Goal: Information Seeking & Learning: Check status

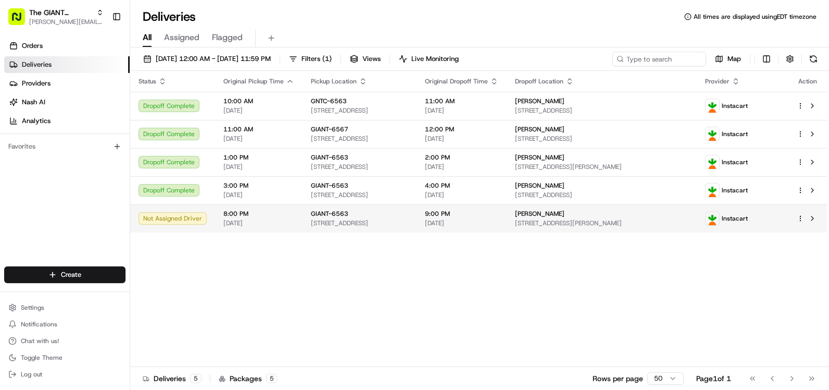
click at [243, 228] on td "8:00 PM [DATE]" at bounding box center [258, 218] width 87 height 28
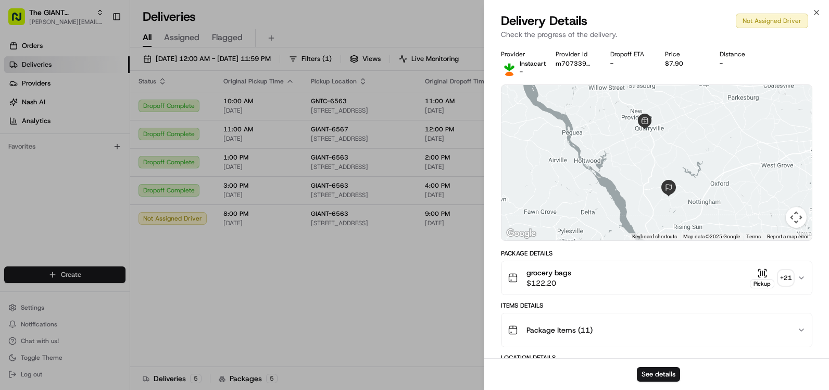
click at [650, 356] on div "Location Details" at bounding box center [656, 357] width 311 height 8
click at [650, 360] on div "See details" at bounding box center [656, 374] width 345 height 32
click at [650, 371] on button "See details" at bounding box center [658, 374] width 43 height 15
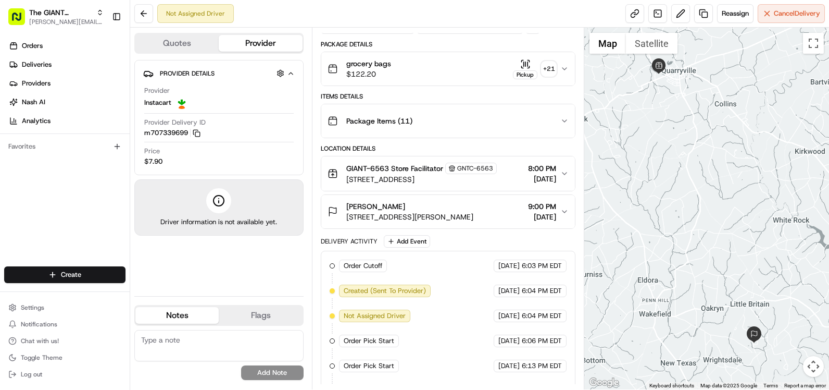
scroll to position [86, 0]
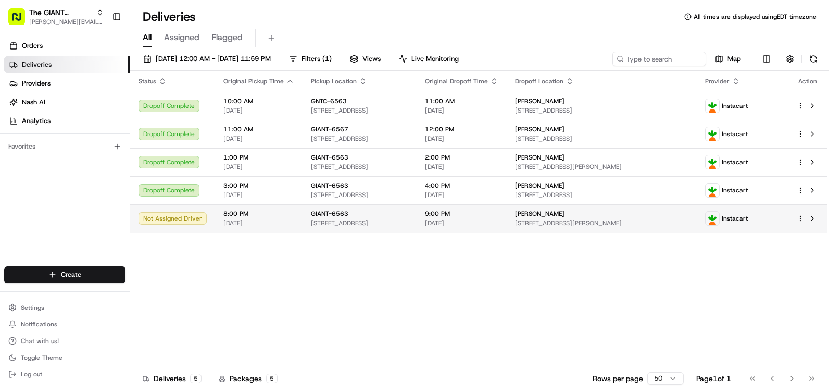
click at [368, 220] on span "[STREET_ADDRESS]" at bounding box center [359, 223] width 97 height 8
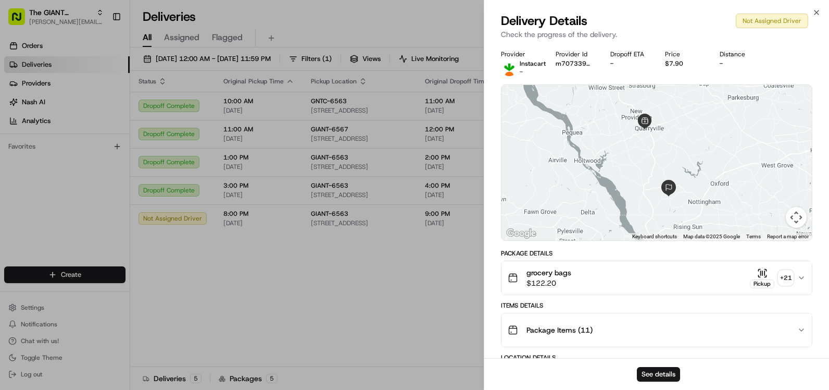
click at [650, 363] on div "See details" at bounding box center [656, 374] width 345 height 32
click at [648, 369] on button "See details" at bounding box center [658, 374] width 43 height 15
click at [811, 12] on div "Close Delivery Details Not Assigned Driver Check the progress of the delivery. …" at bounding box center [656, 195] width 345 height 390
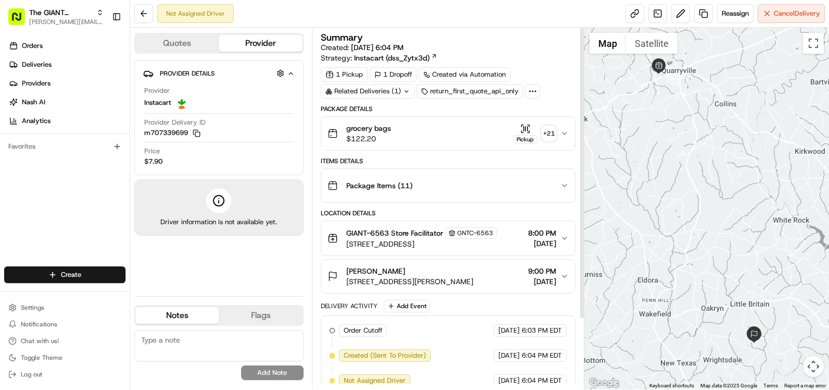
click at [578, 280] on div "Summary Created: [DATE] 6:04 PM Strategy: Instacart (dss_Zytx3d) 1 Pickup 1 Dro…" at bounding box center [448, 208] width 272 height 361
drag, startPoint x: 580, startPoint y: 281, endPoint x: 609, endPoint y: 216, distance: 70.6
click at [584, 216] on div at bounding box center [582, 173] width 4 height 290
click at [564, 131] on icon "button" at bounding box center [564, 133] width 8 height 8
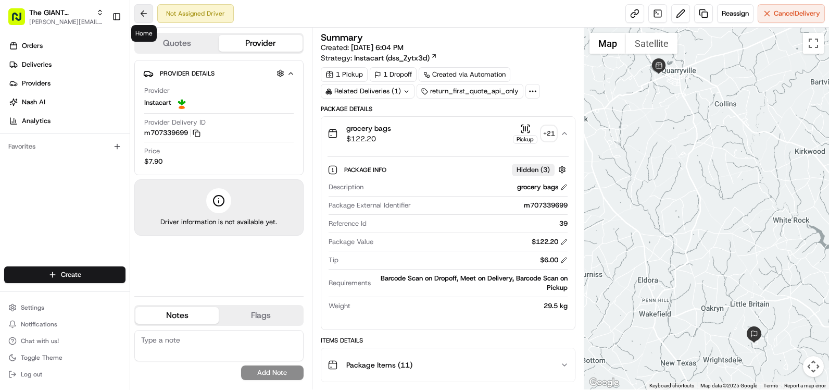
click at [152, 17] on button at bounding box center [143, 13] width 19 height 19
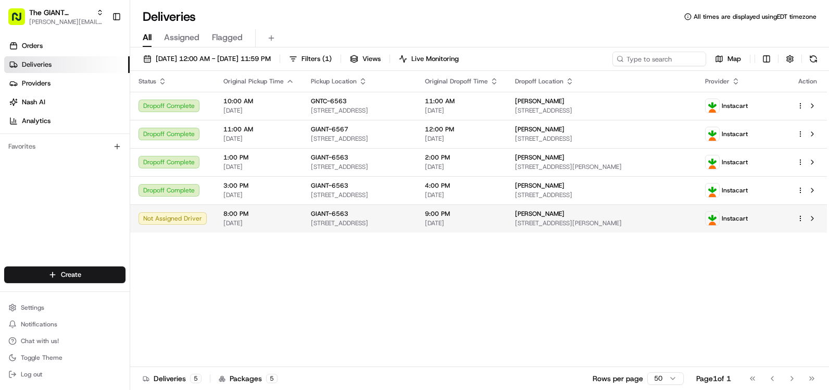
click at [261, 211] on span "8:00 PM" at bounding box center [258, 213] width 71 height 8
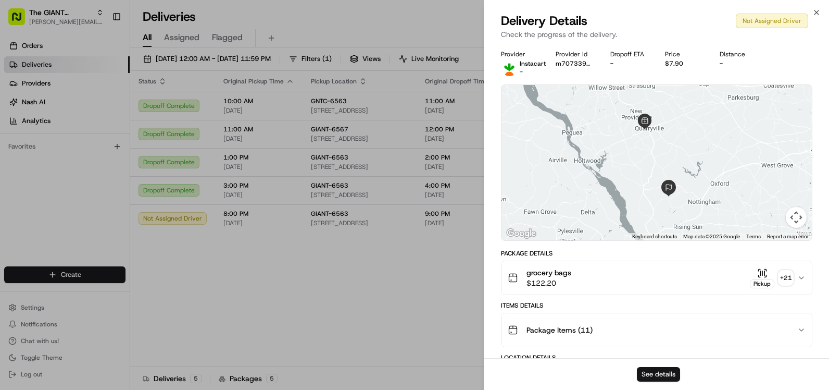
click at [653, 372] on button "See details" at bounding box center [658, 374] width 43 height 15
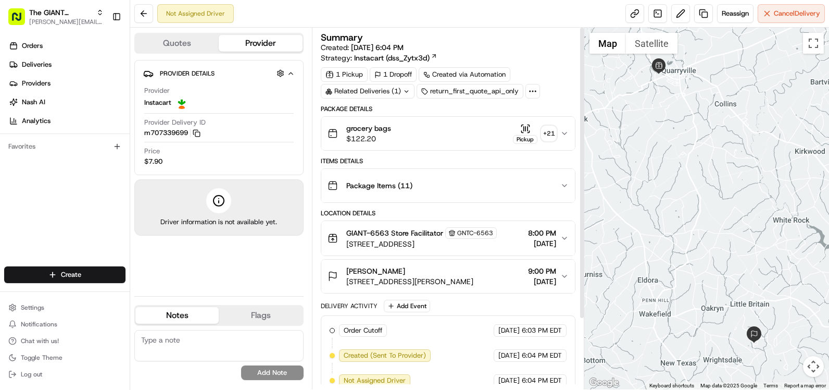
drag, startPoint x: 582, startPoint y: 178, endPoint x: 587, endPoint y: 91, distance: 87.1
click at [584, 91] on div at bounding box center [582, 173] width 4 height 290
click at [397, 77] on div "1 Dropoff" at bounding box center [393, 74] width 47 height 15
click at [399, 92] on div "Related Deliveries (1)" at bounding box center [368, 91] width 94 height 15
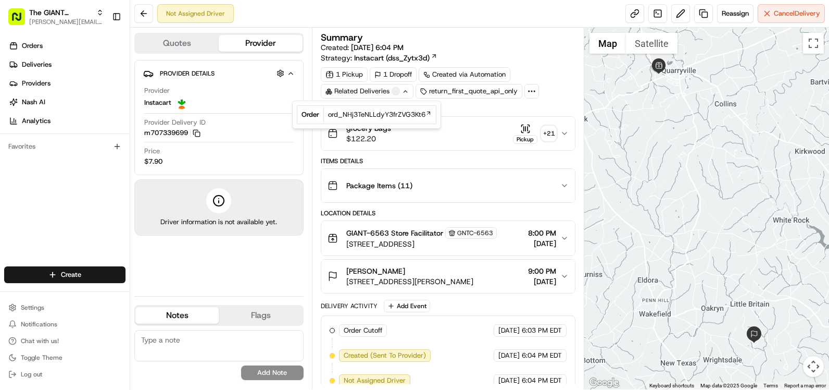
click at [399, 92] on div at bounding box center [396, 91] width 8 height 8
click at [446, 91] on div "return_first_quote_api_only" at bounding box center [470, 91] width 107 height 15
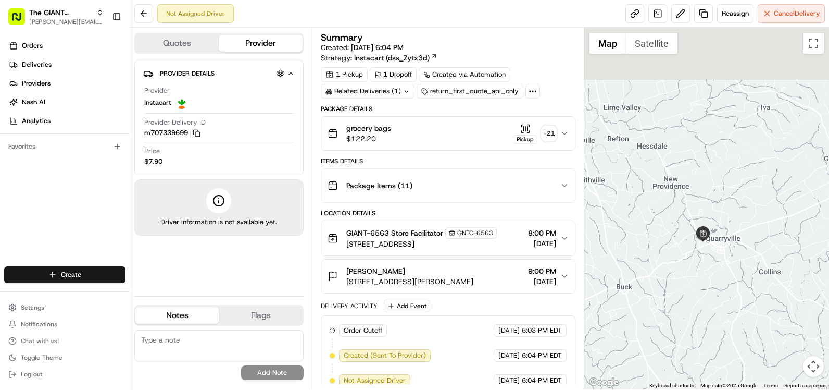
drag, startPoint x: 652, startPoint y: 71, endPoint x: 698, endPoint y: 242, distance: 176.8
click at [698, 242] on img at bounding box center [703, 234] width 16 height 16
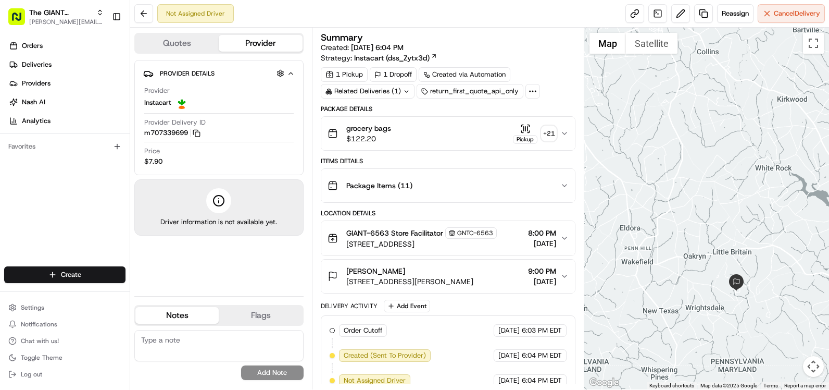
drag, startPoint x: 780, startPoint y: 353, endPoint x: 710, endPoint y: 114, distance: 248.5
click at [710, 114] on div at bounding box center [706, 208] width 245 height 361
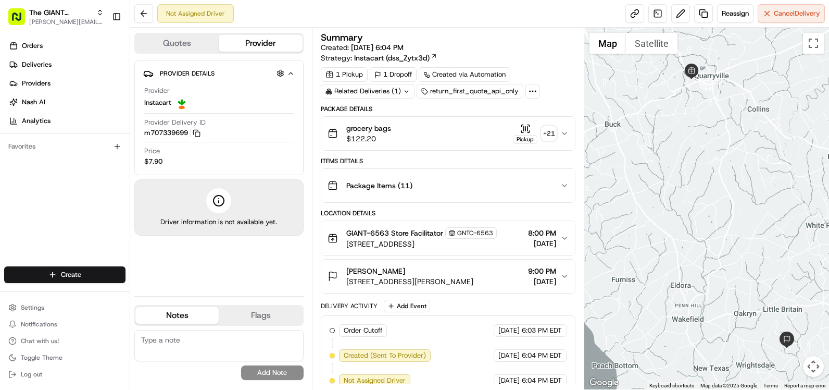
drag, startPoint x: 694, startPoint y: 101, endPoint x: 785, endPoint y: 252, distance: 176.4
click at [785, 252] on div at bounding box center [706, 208] width 245 height 361
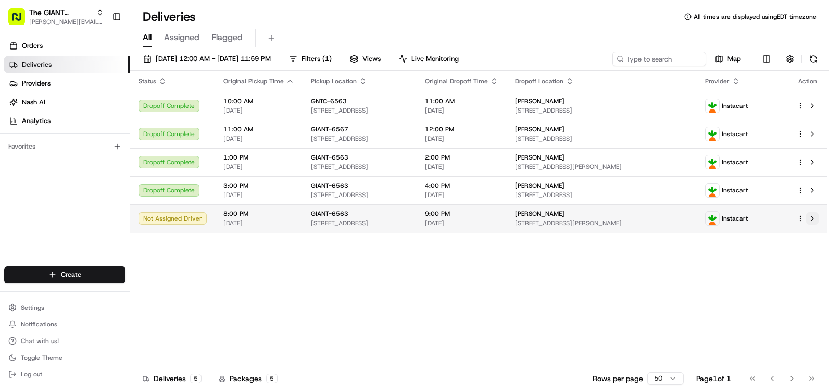
click at [813, 219] on button at bounding box center [812, 218] width 12 height 12
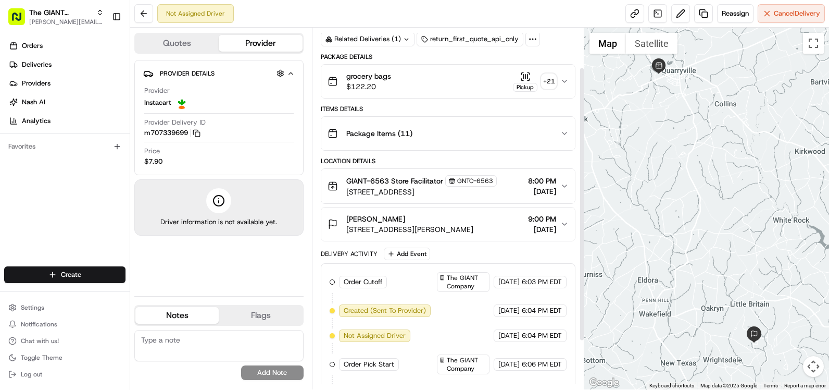
scroll to position [116, 0]
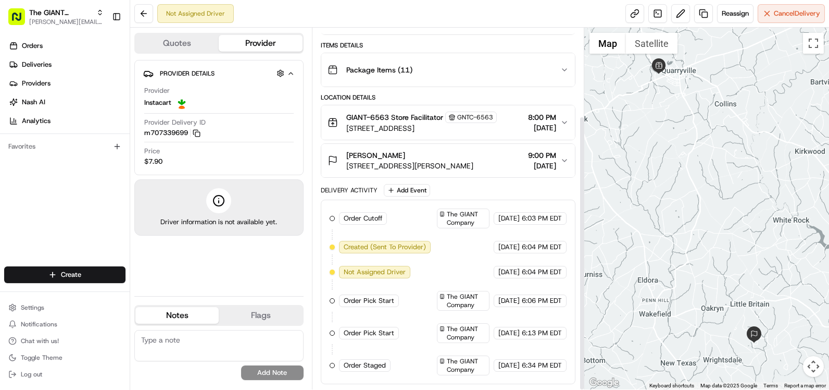
drag, startPoint x: 581, startPoint y: 218, endPoint x: 595, endPoint y: 324, distance: 107.1
click at [584, 324] on div at bounding box center [582, 253] width 4 height 272
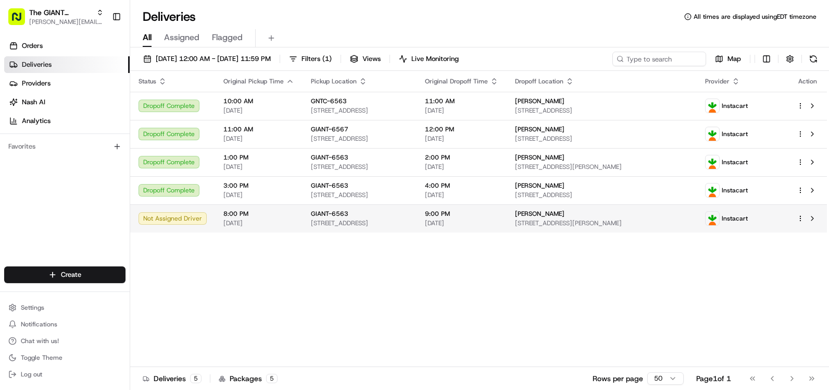
click at [246, 216] on span "8:00 PM" at bounding box center [258, 213] width 71 height 8
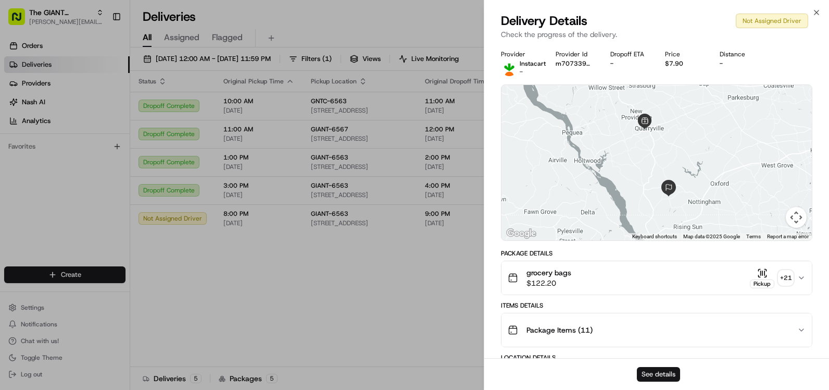
click at [655, 374] on button "See details" at bounding box center [658, 374] width 43 height 15
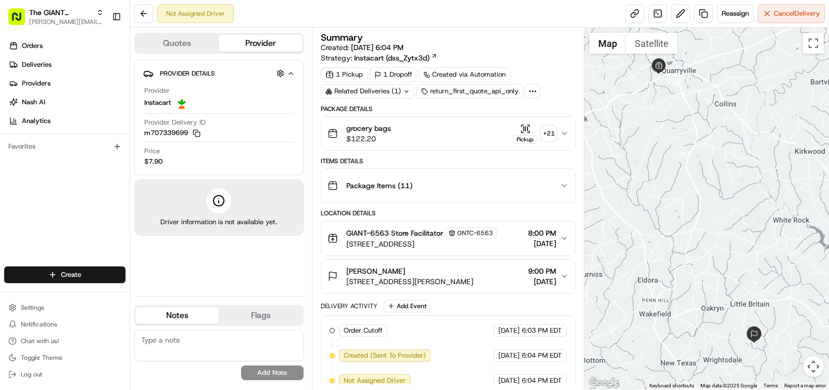
click at [566, 81] on div "1 Pickup 1 Dropoff Created via Automation Related Deliveries (1) return_first_q…" at bounding box center [448, 82] width 255 height 31
click at [555, 382] on span "6:04 PM EDT" at bounding box center [542, 379] width 40 height 9
click at [572, 364] on div "Order Cutoff The GIANT Company [DATE] 6:03 PM EDT Created (Sent To Provider) In…" at bounding box center [448, 392] width 255 height 155
click at [574, 97] on div "Summary Created: [DATE] 6:04 PM Strategy: Instacart (dss_Zytx3d) 1 Pickup 1 Dro…" at bounding box center [448, 251] width 255 height 437
drag, startPoint x: 574, startPoint y: 97, endPoint x: 575, endPoint y: 80, distance: 17.2
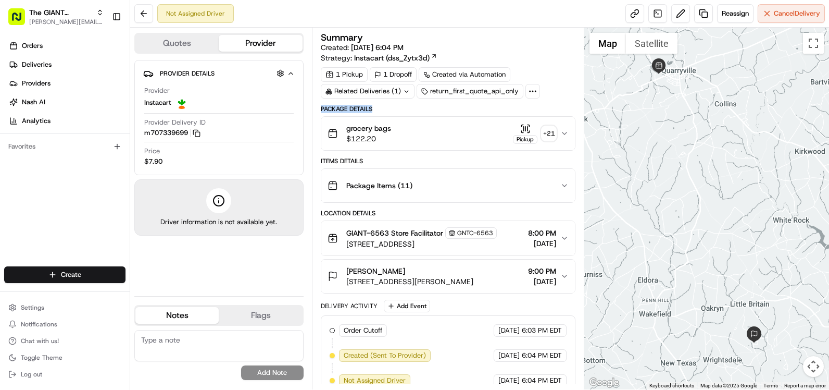
click at [575, 80] on div "1 Pickup 1 Dropoff Created via Automation Related Deliveries (1) return_first_q…" at bounding box center [448, 82] width 255 height 31
drag, startPoint x: 575, startPoint y: 62, endPoint x: 578, endPoint y: 49, distance: 13.8
click at [575, 61] on div "Summary Created: [DATE] 6:04 PM Strategy: Instacart (dss_Zytx3d)" at bounding box center [448, 48] width 255 height 30
drag, startPoint x: 578, startPoint y: 48, endPoint x: 588, endPoint y: 195, distance: 146.7
click at [588, 195] on div "Quotes Provider Provider Details Hidden ( 4 ) Provider Instacart Provider Deliv…" at bounding box center [479, 208] width 699 height 361
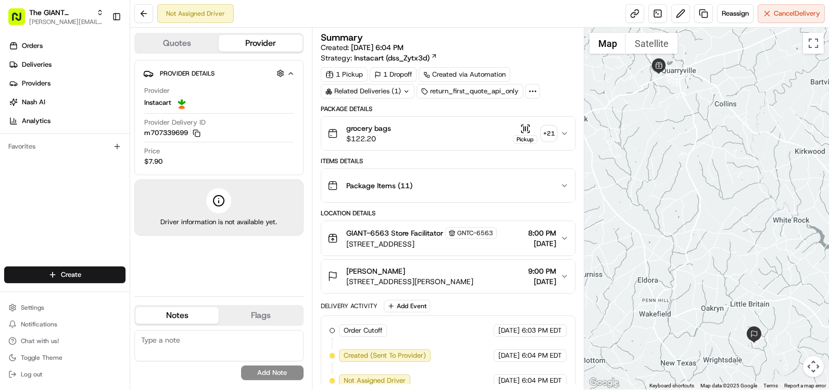
click at [442, 308] on div "Delivery Activity Add Event" at bounding box center [448, 305] width 255 height 12
click at [324, 342] on div "Order Cutoff The GIANT Company [DATE] 6:03 PM EDT Created (Sent To Provider) In…" at bounding box center [448, 392] width 255 height 155
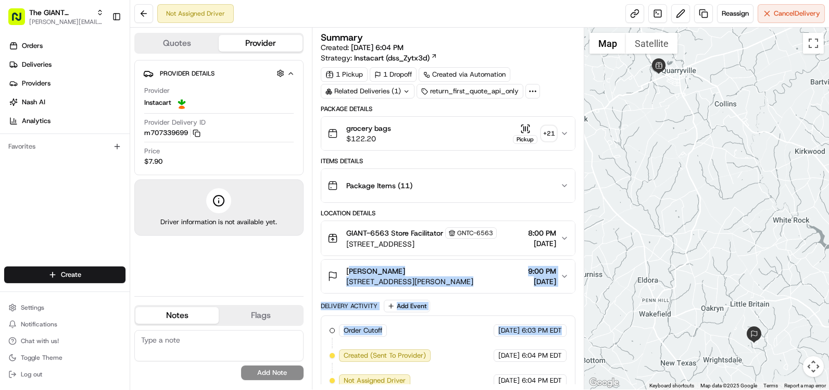
drag, startPoint x: 322, startPoint y: 343, endPoint x: 325, endPoint y: 289, distance: 54.2
click at [325, 289] on div "Package Details grocery bags $122.20 Pickup + 21 Items Details Package Items ( …" at bounding box center [448, 288] width 255 height 366
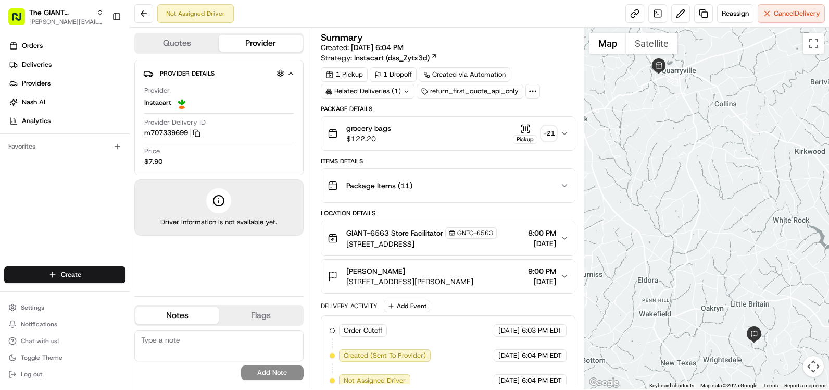
drag, startPoint x: 325, startPoint y: 289, endPoint x: 317, endPoint y: 313, distance: 25.7
click at [317, 313] on div "Summary Created: [DATE] 6:04 PM Strategy: Instacart (dss_Zytx3d) 1 Pickup 1 Dro…" at bounding box center [448, 208] width 272 height 361
drag, startPoint x: 574, startPoint y: 142, endPoint x: 576, endPoint y: 239, distance: 97.4
click at [576, 239] on div "Summary Created: [DATE] 6:04 PM Strategy: Instacart (dss_Zytx3d) 1 Pickup 1 Dro…" at bounding box center [448, 208] width 272 height 361
drag, startPoint x: 576, startPoint y: 239, endPoint x: 579, endPoint y: 186, distance: 52.6
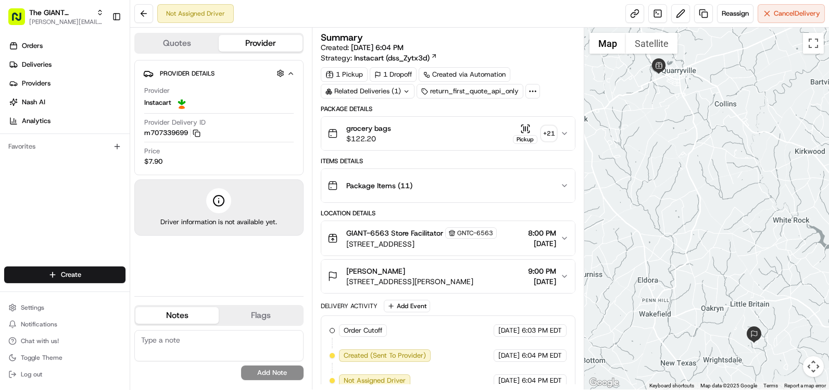
click at [579, 192] on div "Summary Created: [DATE] 6:04 PM Strategy: Instacart (dss_Zytx3d) 1 Pickup 1 Dro…" at bounding box center [448, 208] width 272 height 361
drag, startPoint x: 568, startPoint y: 145, endPoint x: 569, endPoint y: 94, distance: 51.0
click at [566, 80] on div "Summary Created: [DATE] 6:04 PM Strategy: Instacart (dss_Zytx3d) 1 Pickup 1 Dro…" at bounding box center [448, 251] width 255 height 437
drag, startPoint x: 580, startPoint y: 146, endPoint x: 578, endPoint y: 207, distance: 61.5
click at [578, 207] on div "Summary Created: [DATE] 6:04 PM Strategy: Instacart (dss_Zytx3d) 1 Pickup 1 Dro…" at bounding box center [448, 208] width 272 height 361
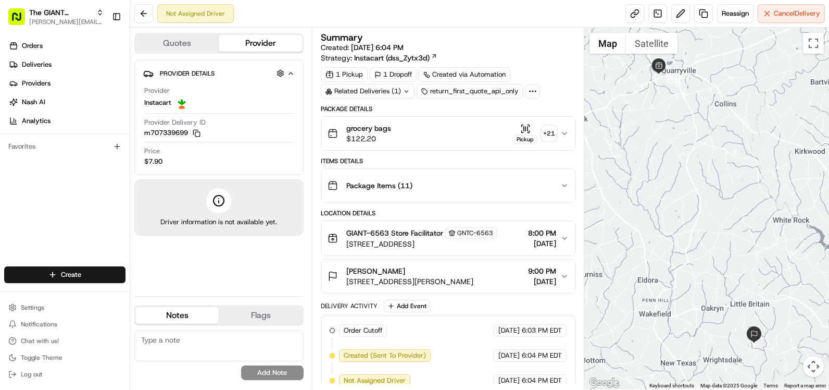
drag, startPoint x: 578, startPoint y: 207, endPoint x: 579, endPoint y: 115, distance: 92.7
click at [579, 122] on div "Summary Created: [DATE] 6:04 PM Strategy: Instacart (dss_Zytx3d) 1 Pickup 1 Dro…" at bounding box center [448, 208] width 272 height 361
click at [579, 88] on div "Summary Created: [DATE] 6:04 PM Strategy: Instacart (dss_Zytx3d) 1 Pickup 1 Dro…" at bounding box center [448, 208] width 272 height 361
drag, startPoint x: 579, startPoint y: 88, endPoint x: 570, endPoint y: 189, distance: 101.4
click at [579, 156] on div "Summary Created: [DATE] 6:04 PM Strategy: Instacart (dss_Zytx3d) 1 Pickup 1 Dro…" at bounding box center [448, 208] width 272 height 361
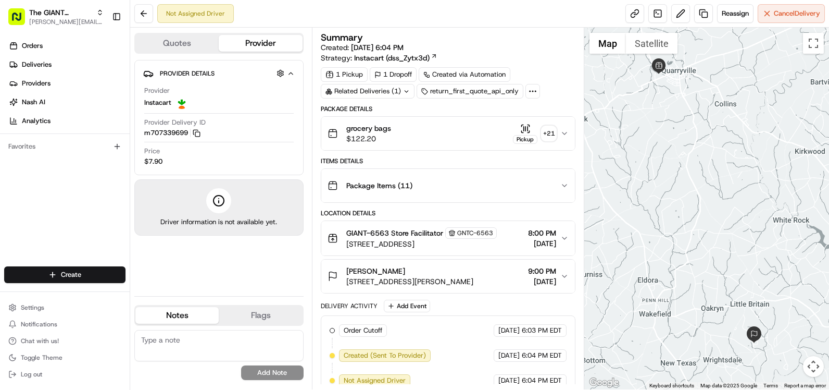
drag, startPoint x: 563, startPoint y: 236, endPoint x: 562, endPoint y: 252, distance: 15.7
click at [562, 252] on div "Location Details GIANT-6563 Store Facilitator GNTC-6563 [STREET_ADDRESS] 8:00 P…" at bounding box center [448, 251] width 255 height 84
drag, startPoint x: 562, startPoint y: 252, endPoint x: 562, endPoint y: 309, distance: 57.8
click at [562, 309] on div "Package Details grocery bags $122.20 Pickup + 21 Items Details Package Items ( …" at bounding box center [448, 288] width 255 height 366
drag, startPoint x: 562, startPoint y: 309, endPoint x: 579, endPoint y: 365, distance: 57.5
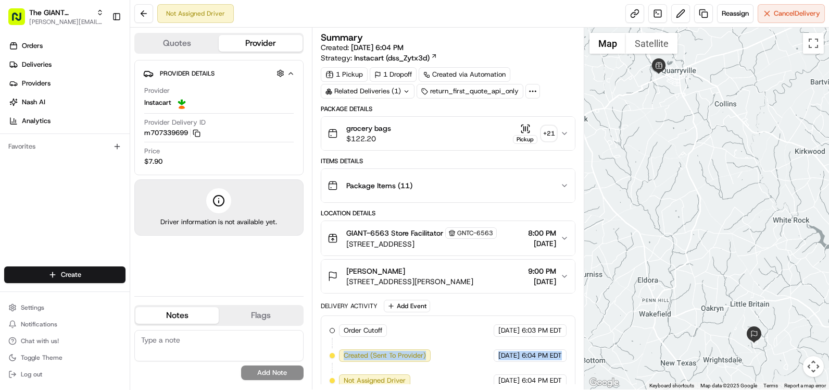
click at [579, 365] on div "Summary Created: [DATE] 6:04 PM Strategy: Instacart (dss_Zytx3d) 1 Pickup 1 Dro…" at bounding box center [448, 208] width 272 height 361
click at [509, 291] on button "[PERSON_NAME] [STREET_ADDRESS][PERSON_NAME][PERSON_NAME] 9:00 PM [DATE]" at bounding box center [448, 275] width 254 height 33
